Goal: Task Accomplishment & Management: Complete application form

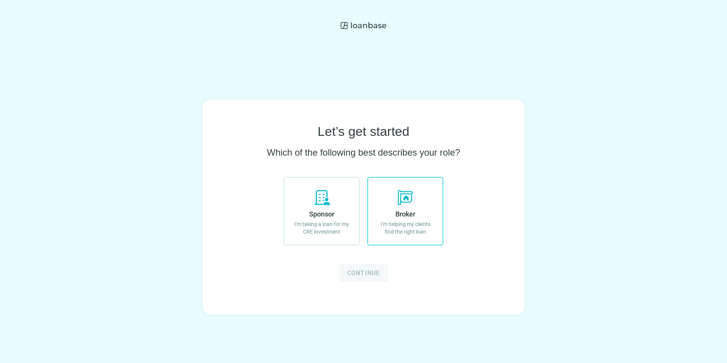
click at [398, 199] on use at bounding box center [405, 197] width 15 height 15
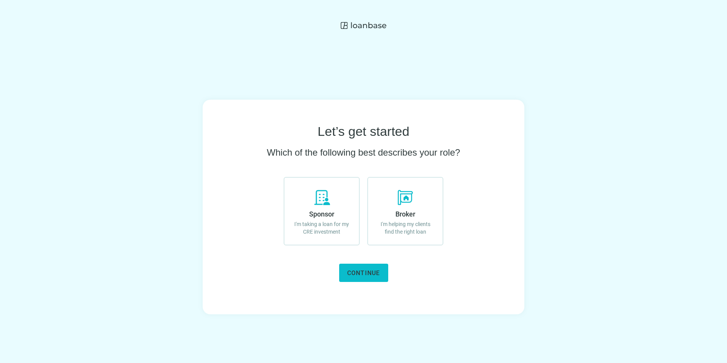
click at [359, 272] on span "Continue" at bounding box center [363, 272] width 33 height 7
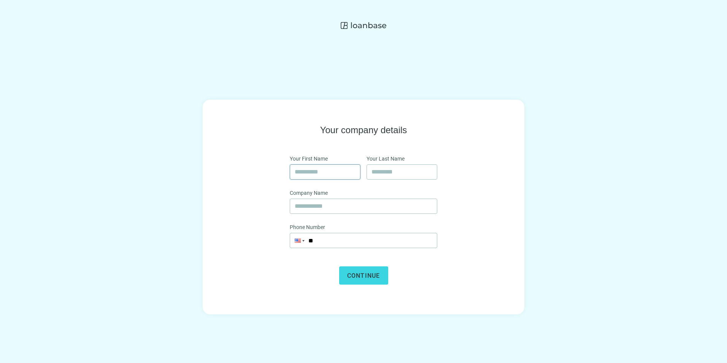
click at [314, 173] on input "text" at bounding box center [325, 172] width 61 height 14
type input "*****"
type input "*******"
type input "**********"
drag, startPoint x: 387, startPoint y: 207, endPoint x: 251, endPoint y: 200, distance: 135.6
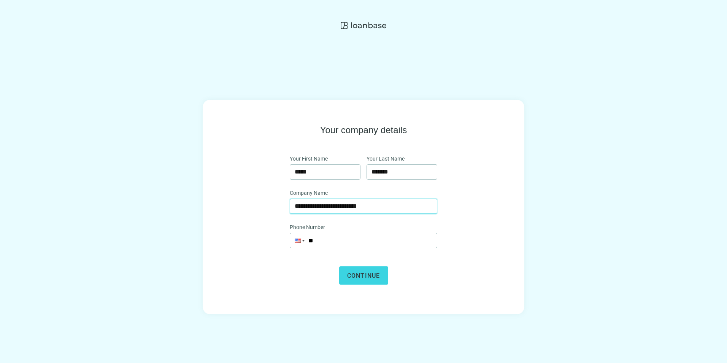
click at [251, 200] on div "**********" at bounding box center [363, 204] width 273 height 160
type input "**********"
click at [327, 239] on input "**" at bounding box center [363, 240] width 147 height 14
type input "**********"
click at [365, 275] on span "Continue" at bounding box center [363, 275] width 33 height 7
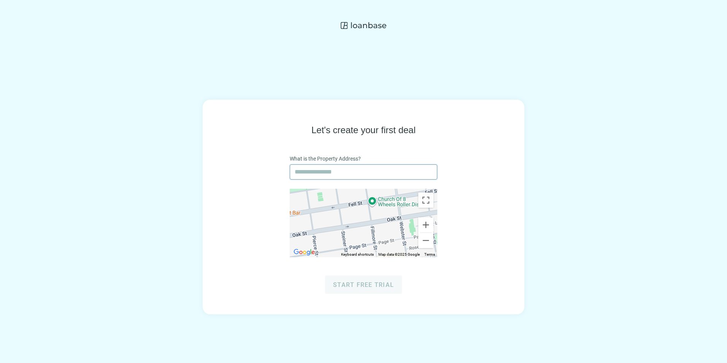
click at [311, 170] on input "text" at bounding box center [364, 172] width 138 height 14
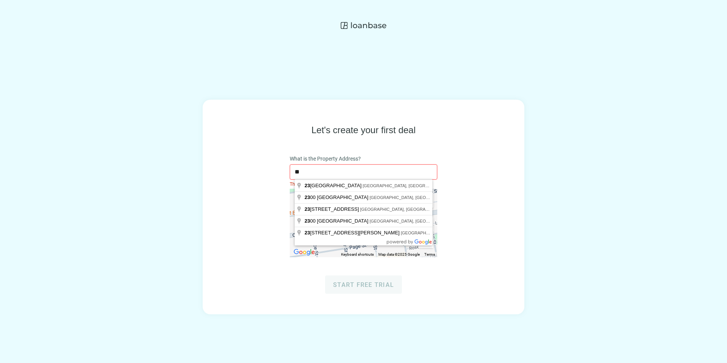
type input "*"
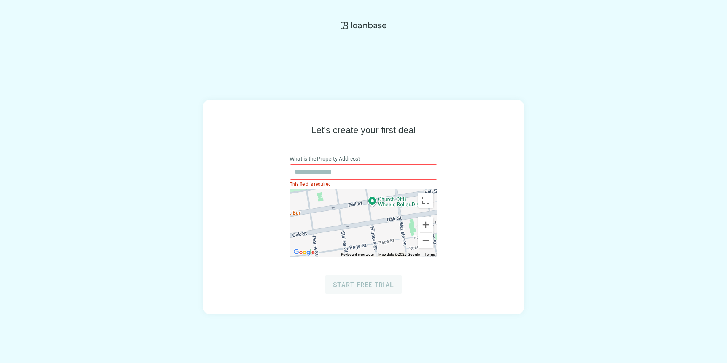
click at [317, 181] on div "This field is required" at bounding box center [364, 184] width 148 height 8
click at [315, 173] on input "text" at bounding box center [364, 172] width 138 height 14
type input "**********"
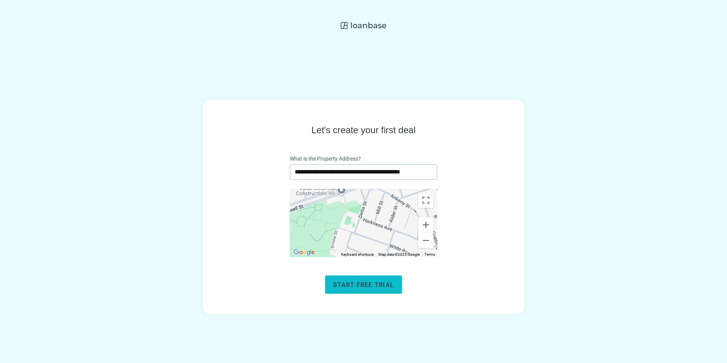
click at [334, 282] on span "Start free trial" at bounding box center [363, 284] width 61 height 7
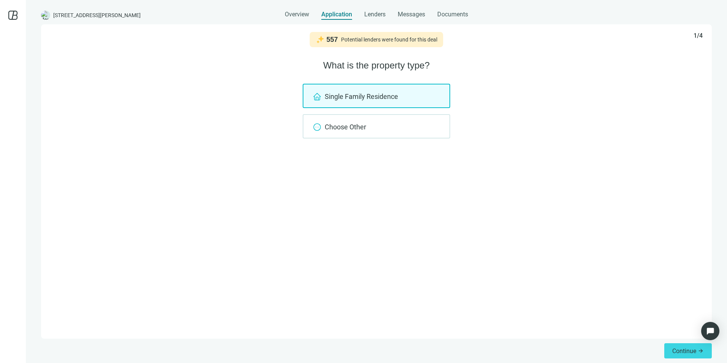
click at [356, 97] on div "Single Family Residence" at bounding box center [377, 96] width 148 height 24
click at [678, 353] on span "Continue" at bounding box center [684, 350] width 24 height 7
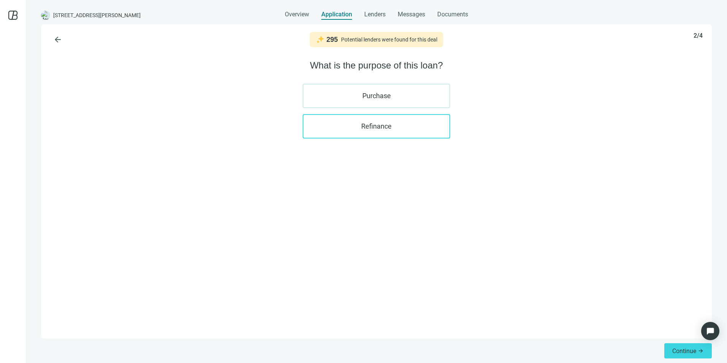
click at [359, 128] on label "Refinance" at bounding box center [377, 126] width 148 height 24
click at [685, 349] on span "Continue" at bounding box center [684, 350] width 24 height 7
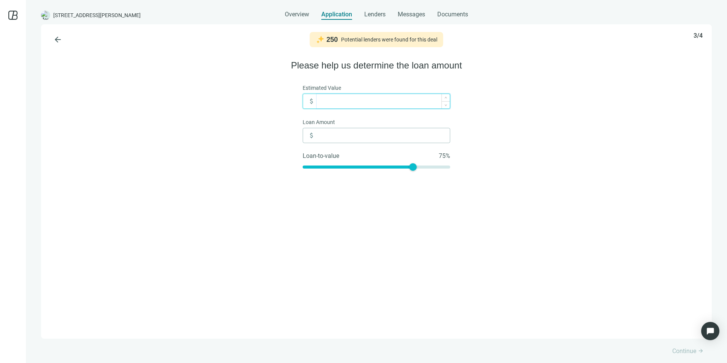
click at [350, 98] on input at bounding box center [383, 101] width 133 height 14
type input "*"
type input "**"
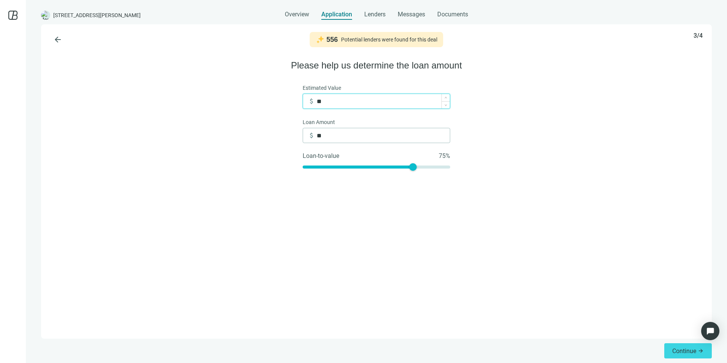
type input "***"
type input "*****"
type input "******"
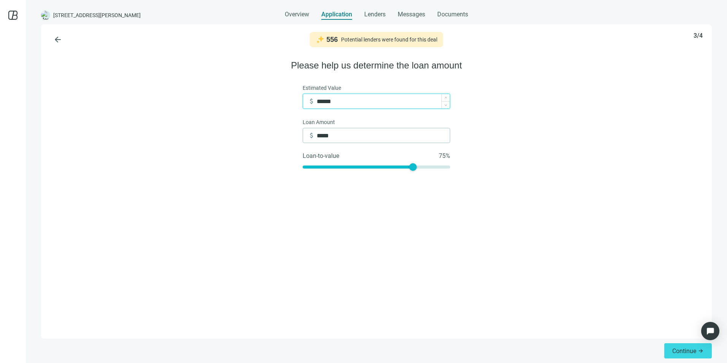
type input "******"
type input "*******"
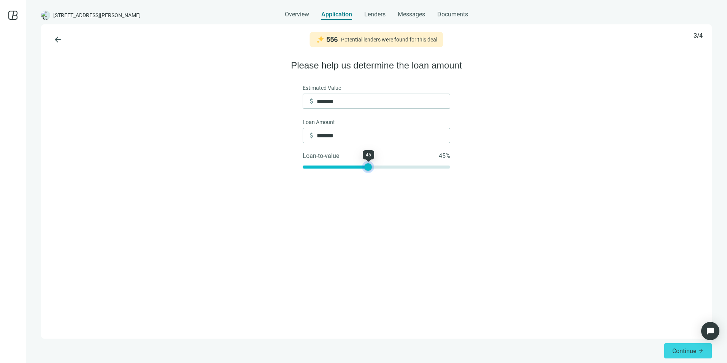
drag, startPoint x: 411, startPoint y: 170, endPoint x: 367, endPoint y: 173, distance: 44.6
click at [367, 172] on div "Estimated Value attach_money ******* Loan Amount attach_money ******* Loan-to-v…" at bounding box center [377, 128] width 148 height 89
click at [670, 346] on button "Continue arrow_forward" at bounding box center [688, 350] width 48 height 15
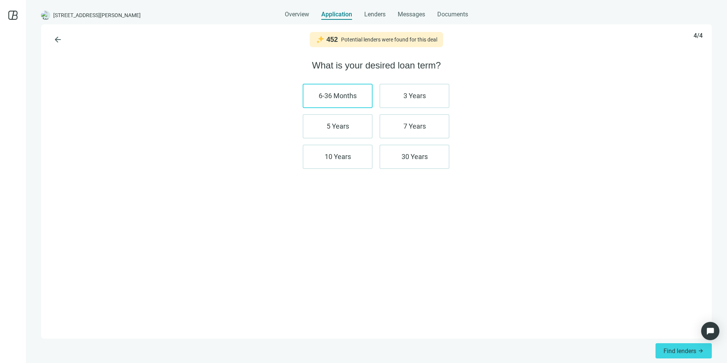
click at [351, 104] on label "6-36 Months" at bounding box center [338, 96] width 70 height 24
click at [420, 159] on label "30 Years" at bounding box center [415, 157] width 70 height 24
click at [662, 352] on button "Find lenders arrow_forward" at bounding box center [684, 350] width 56 height 15
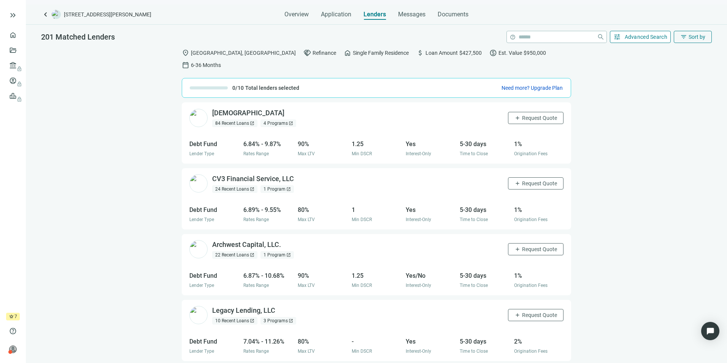
click at [620, 38] on span "tune" at bounding box center [617, 37] width 8 height 8
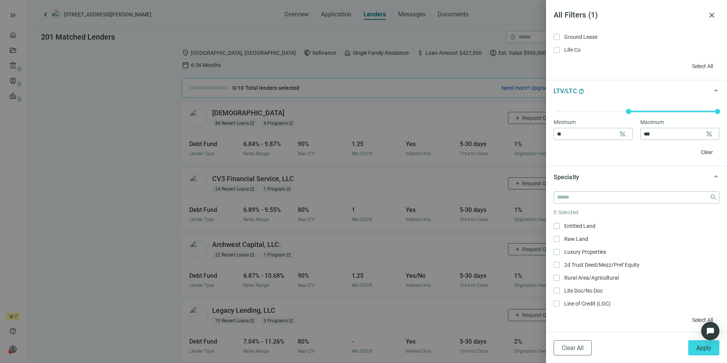
scroll to position [456, 0]
click at [481, 345] on div at bounding box center [363, 181] width 727 height 363
click at [709, 13] on span "close" at bounding box center [711, 15] width 9 height 9
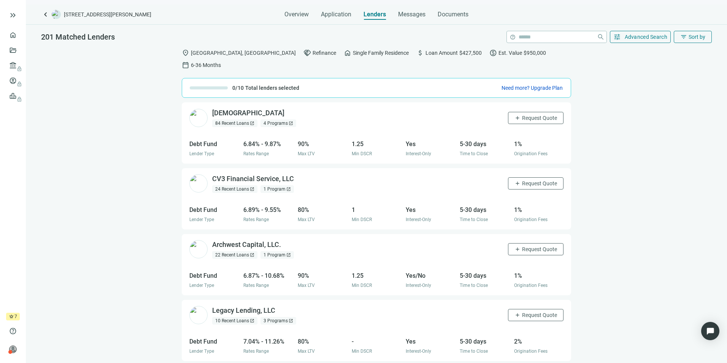
click at [416, 52] on div "attach_money Loan Amount $427,500" at bounding box center [448, 53] width 65 height 8
click at [302, 13] on span "Overview" at bounding box center [296, 15] width 24 height 8
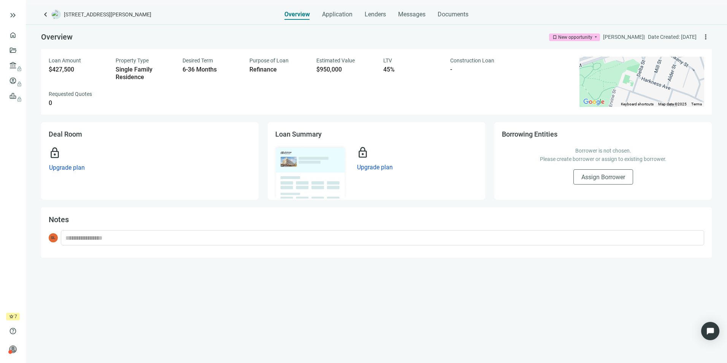
click at [57, 89] on div "Loan Amount $427,500 Property Type Single Family Residence Desired Term 6-36 Mo…" at bounding box center [310, 82] width 522 height 50
click at [352, 15] on div "Overview Application Lenders Messages Documents" at bounding box center [376, 12] width 184 height 15
click at [345, 13] on span "Application" at bounding box center [337, 15] width 30 height 8
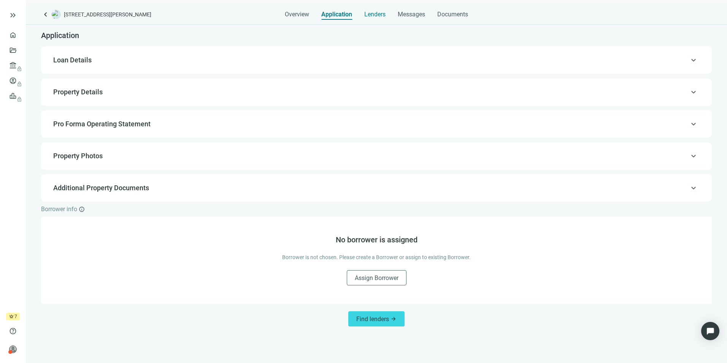
click at [381, 15] on span "Lenders" at bounding box center [374, 15] width 21 height 8
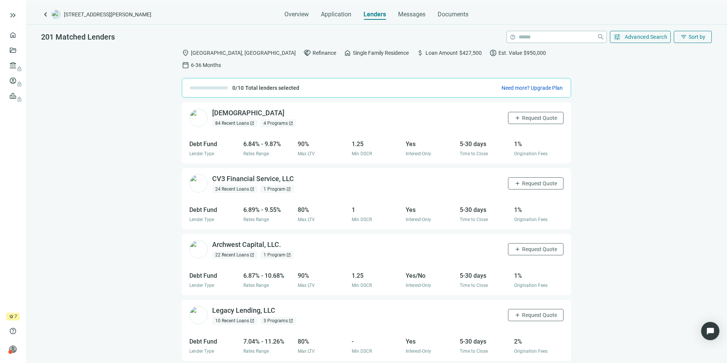
click at [489, 52] on div "paid Est. Value $950,000" at bounding box center [517, 53] width 57 height 8
click at [509, 85] on span "Need more? Upgrade Plan" at bounding box center [532, 88] width 61 height 6
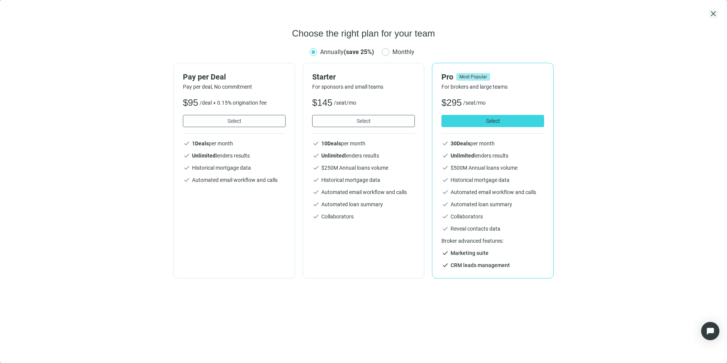
click at [713, 13] on span "close" at bounding box center [713, 13] width 9 height 9
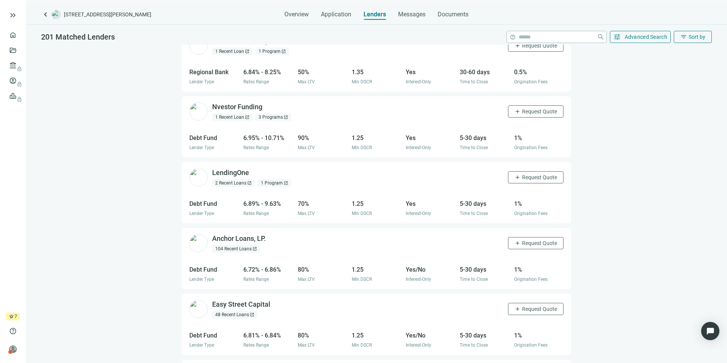
scroll to position [740, 0]
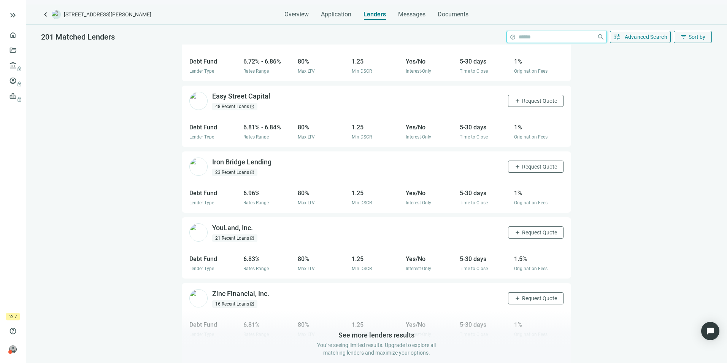
click at [526, 36] on input "search" at bounding box center [556, 36] width 75 height 11
click at [326, 13] on span "Application" at bounding box center [336, 15] width 30 height 8
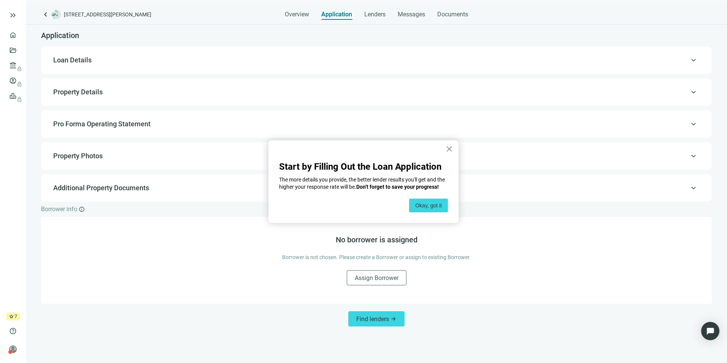
click at [449, 146] on button "×" at bounding box center [449, 149] width 7 height 12
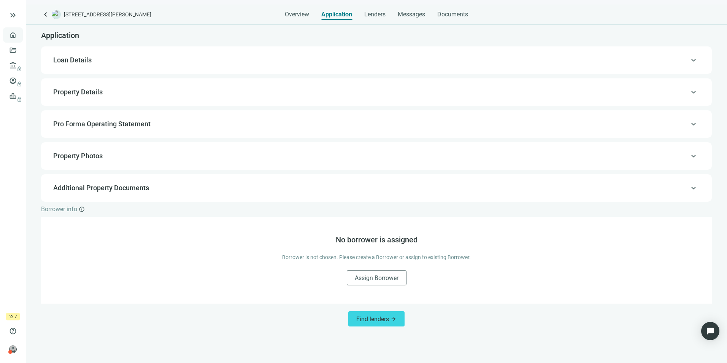
click at [19, 37] on link "Overview" at bounding box center [30, 35] width 22 height 6
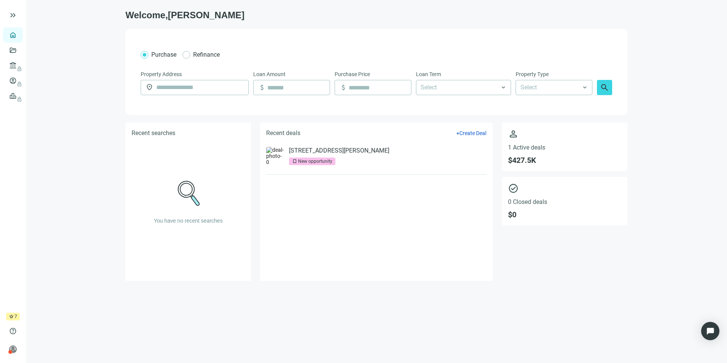
click at [293, 161] on span "bookmark" at bounding box center [294, 161] width 5 height 5
click at [464, 132] on span "Create Deal" at bounding box center [472, 133] width 27 height 6
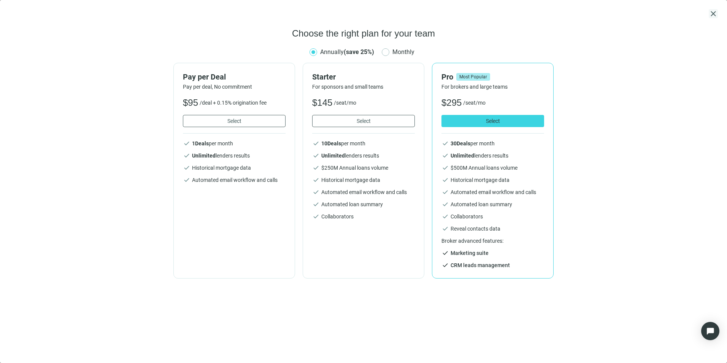
drag, startPoint x: 707, startPoint y: 16, endPoint x: 711, endPoint y: 14, distance: 4.3
click at [711, 14] on div "close" at bounding box center [363, 13] width 709 height 9
click at [712, 14] on span "close" at bounding box center [713, 13] width 9 height 9
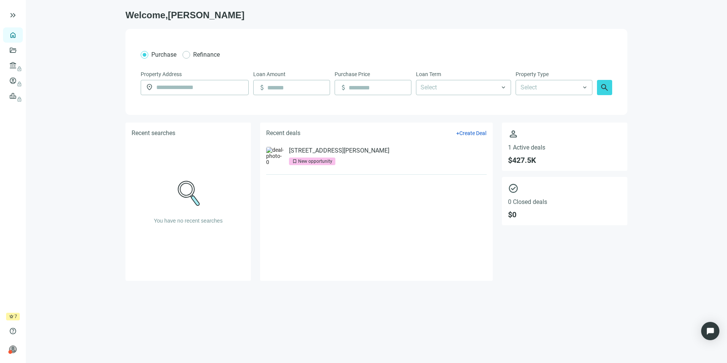
click at [194, 191] on use at bounding box center [188, 193] width 21 height 24
click at [513, 204] on span "0 Closed deals" at bounding box center [564, 201] width 113 height 7
click at [516, 192] on span "check_circle" at bounding box center [564, 188] width 113 height 11
click at [200, 87] on input "text" at bounding box center [199, 87] width 87 height 14
click at [494, 87] on div at bounding box center [460, 88] width 84 height 14
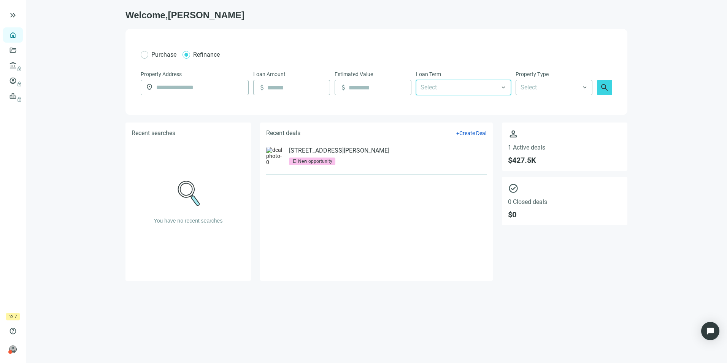
click at [494, 88] on div at bounding box center [460, 88] width 84 height 14
click at [553, 85] on input "search" at bounding box center [551, 87] width 60 height 14
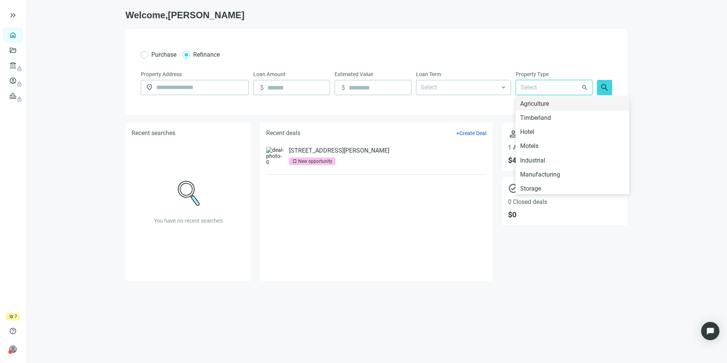
click at [553, 85] on input "search" at bounding box center [551, 87] width 60 height 14
click at [580, 55] on div "Purchase Refinance" at bounding box center [377, 55] width 472 height 10
click at [321, 150] on link "487 Harkness Ave, San Francisco, CA 94134" at bounding box center [339, 151] width 100 height 8
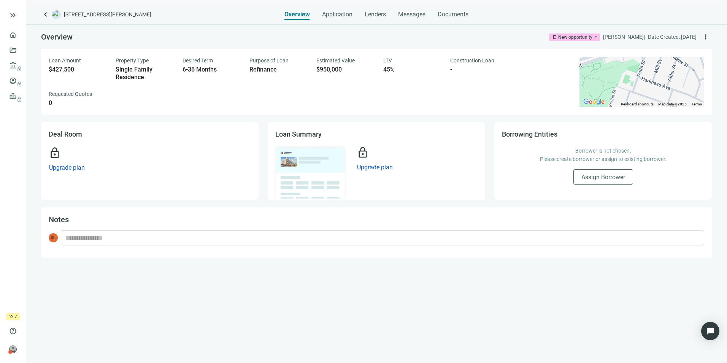
click at [704, 36] on span "more_vert" at bounding box center [706, 37] width 8 height 8
click at [585, 37] on div "New opportunity" at bounding box center [575, 37] width 34 height 8
click at [512, 37] on div "Overview new_opportunity bookmark New opportunity arrow_drop_down new_opportuni…" at bounding box center [376, 37] width 671 height 24
click at [406, 15] on span "Messages" at bounding box center [411, 14] width 27 height 7
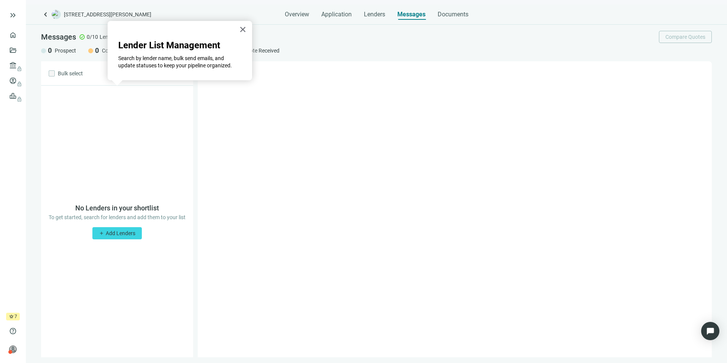
click at [387, 15] on div "Overview Application Lenders Messages Documents" at bounding box center [377, 12] width 184 height 15
click at [380, 16] on span "Lenders" at bounding box center [374, 15] width 21 height 8
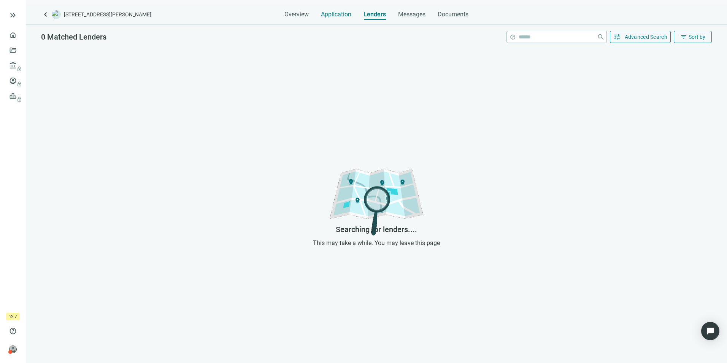
click at [342, 13] on span "Application" at bounding box center [336, 15] width 30 height 8
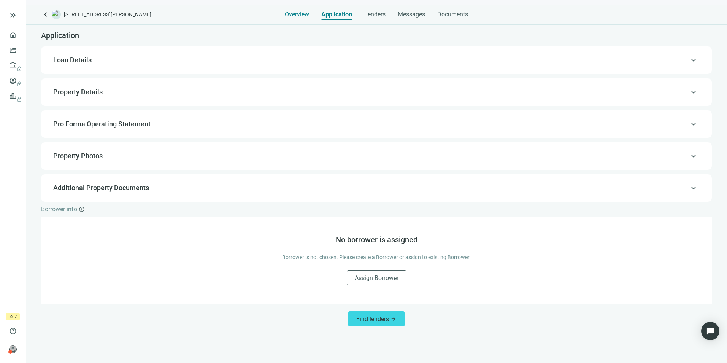
click at [308, 15] on span "Overview" at bounding box center [297, 15] width 24 height 8
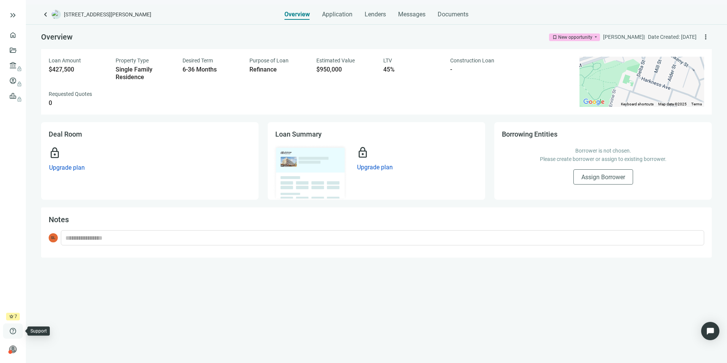
click at [14, 329] on span "help" at bounding box center [13, 331] width 8 height 8
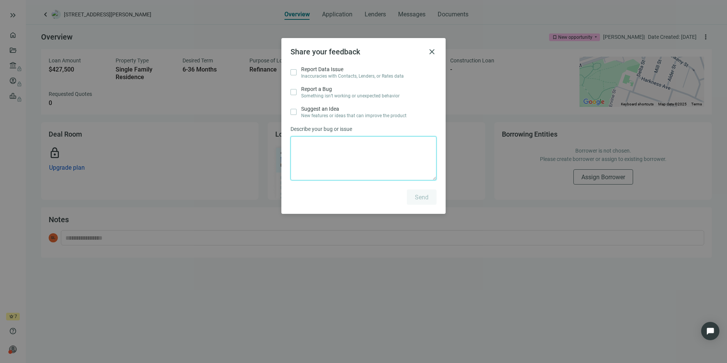
click at [302, 146] on textarea at bounding box center [364, 158] width 146 height 44
type textarea "**********"
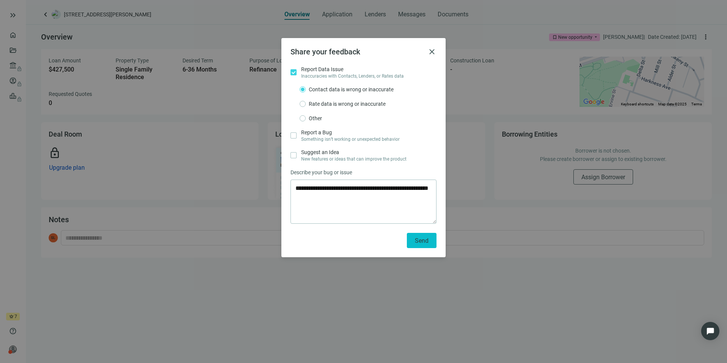
click at [417, 239] on span "Send" at bounding box center [422, 240] width 14 height 7
